Goal: Transaction & Acquisition: Download file/media

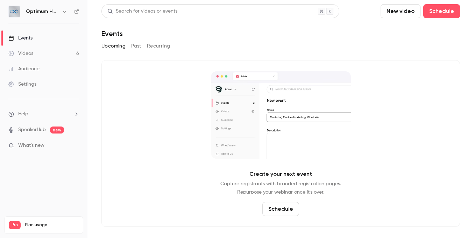
click at [47, 56] on link "Videos 6" at bounding box center [43, 53] width 87 height 15
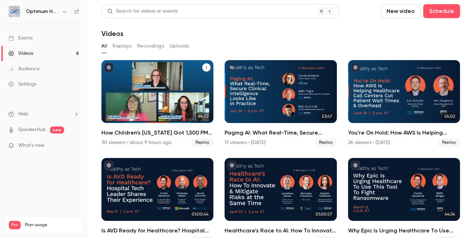
click at [149, 133] on h2 "How Children’s [US_STATE] Got 1,500 PM Schedules Back on Track With ServiceNow" at bounding box center [157, 133] width 112 height 8
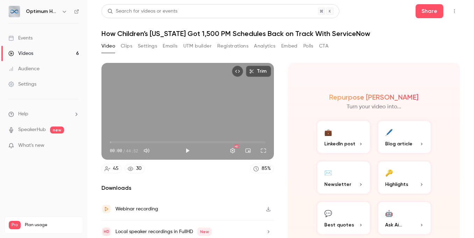
click at [452, 9] on icon "Top Bar Actions" at bounding box center [455, 11] width 6 height 5
click at [335, 59] on div at bounding box center [237, 119] width 474 height 238
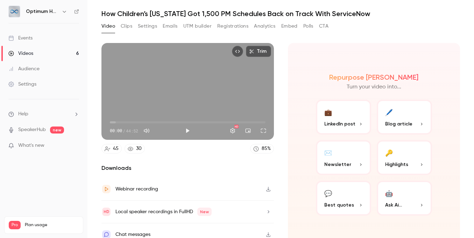
scroll to position [26, 0]
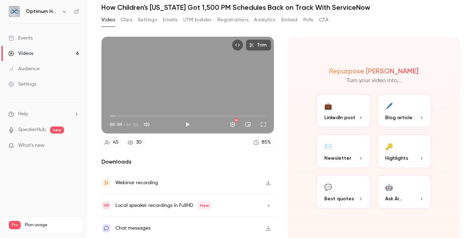
click at [154, 179] on div "Webinar recording" at bounding box center [136, 183] width 43 height 8
click at [164, 205] on div "Local speaker recordings in FullHD New" at bounding box center [163, 205] width 96 height 8
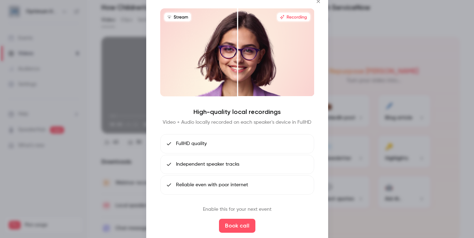
click at [369, 45] on div at bounding box center [237, 119] width 474 height 238
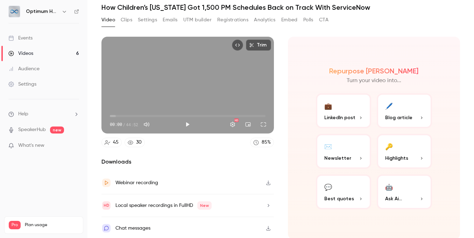
scroll to position [0, 0]
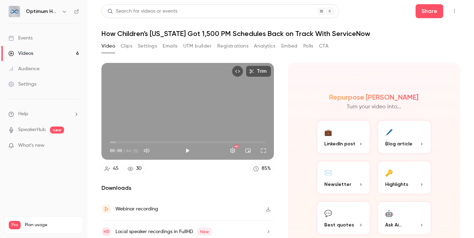
click at [233, 46] on button "Registrations" at bounding box center [232, 46] width 31 height 11
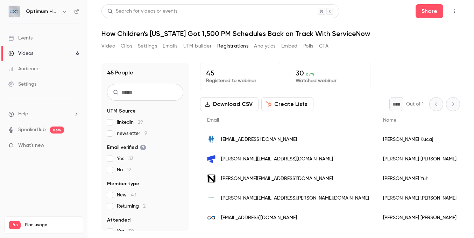
click at [230, 105] on button "Download CSV" at bounding box center [229, 104] width 58 height 14
